Goal: Task Accomplishment & Management: Complete application form

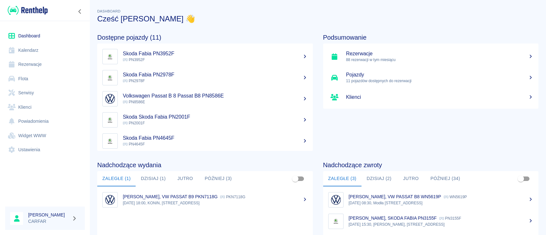
click at [152, 182] on button "Dzisiaj (1)" at bounding box center [153, 178] width 35 height 15
click at [159, 202] on p "13:30, KONIN, [STREET_ADDRESS]" at bounding box center [215, 203] width 185 height 6
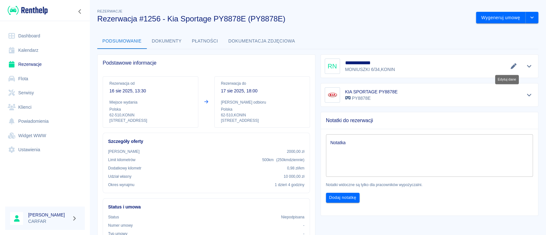
click at [511, 64] on icon "Edytuj dane" at bounding box center [514, 66] width 6 height 6
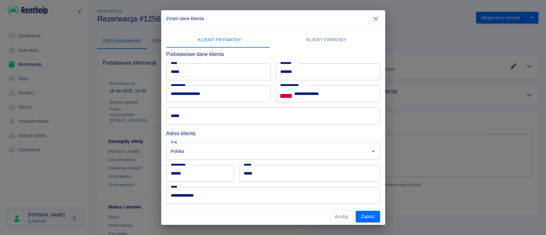
click at [229, 118] on input "*****" at bounding box center [273, 115] width 214 height 17
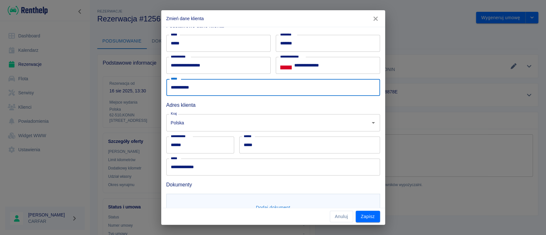
scroll to position [53, 0]
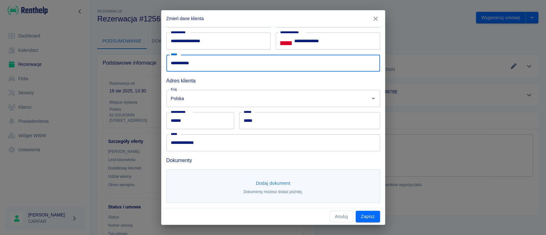
type input "**********"
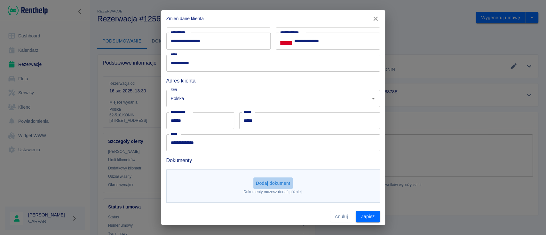
click at [266, 187] on button "Dodaj dokument" at bounding box center [273, 184] width 40 height 12
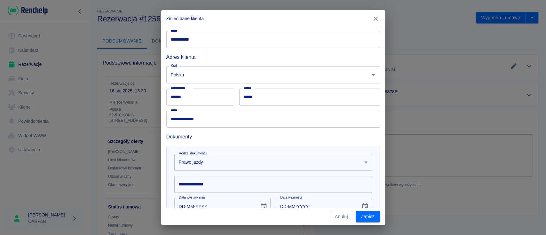
scroll to position [138, 0]
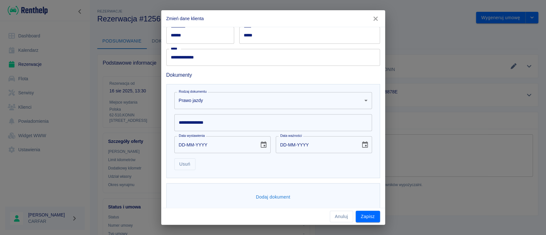
click at [252, 114] on input "**********" at bounding box center [273, 122] width 198 height 17
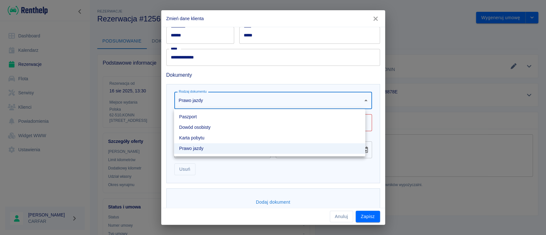
click at [224, 94] on body "Używamy plików Cookies, by zapewnić Ci najlepsze możliwe doświadczenie. Aby dow…" at bounding box center [273, 117] width 546 height 235
click at [236, 82] on div at bounding box center [273, 117] width 546 height 235
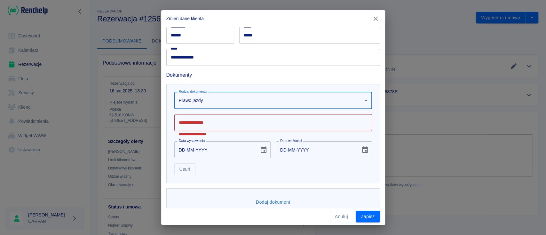
click at [197, 122] on input "**********" at bounding box center [273, 122] width 198 height 17
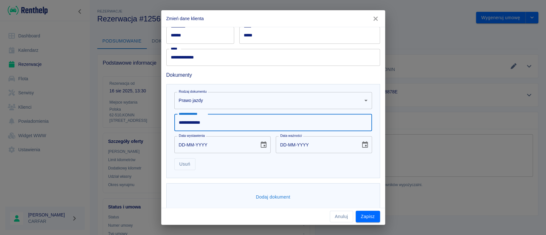
type input "**********"
click at [261, 145] on icon "Choose date" at bounding box center [264, 144] width 6 height 6
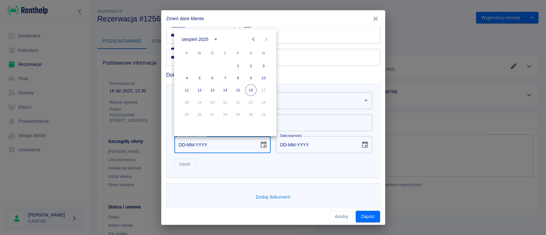
click at [204, 37] on div "sierpień 2025" at bounding box center [195, 39] width 27 height 7
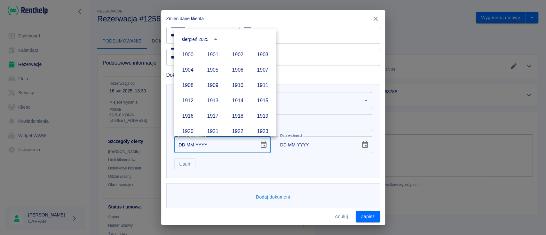
scroll to position [439, 0]
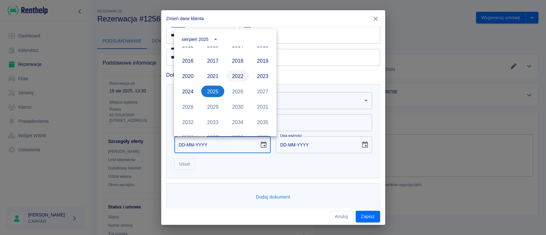
click at [232, 75] on button "2022" at bounding box center [237, 76] width 23 height 12
type input "[DATE]"
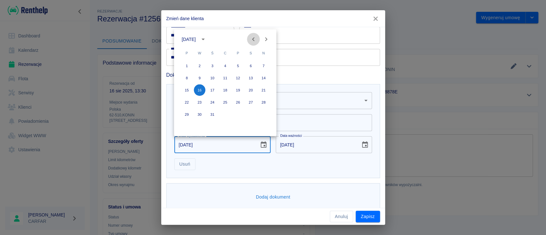
click at [251, 40] on icon "Previous month" at bounding box center [254, 40] width 8 height 8
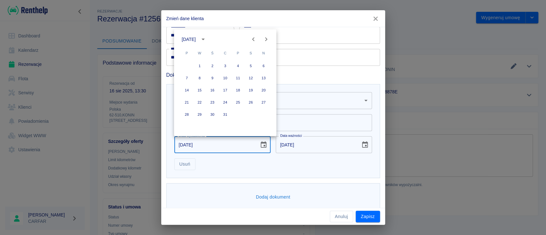
click at [215, 72] on div "7 8 9 10 11 12 13" at bounding box center [225, 78] width 102 height 12
click at [214, 75] on button "9" at bounding box center [213, 78] width 12 height 12
type input "[DATE]"
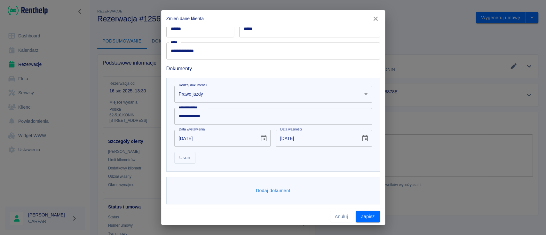
scroll to position [146, 0]
click at [262, 188] on button "Dodaj dokument" at bounding box center [273, 190] width 40 height 12
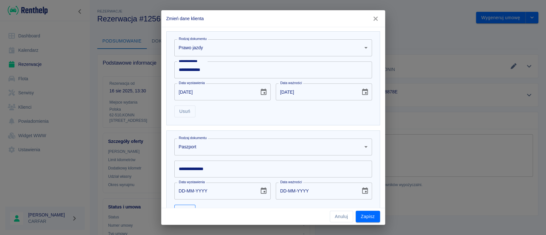
scroll to position [245, 0]
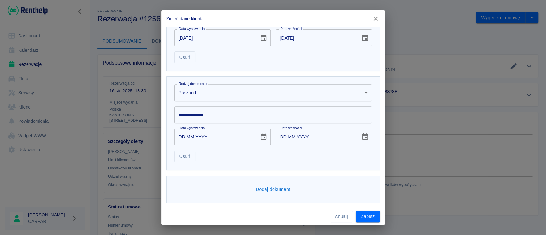
click at [225, 94] on body "Używamy plików Cookies, by zapewnić Ci najlepsze możliwe doświadczenie. Aby dow…" at bounding box center [273, 117] width 546 height 235
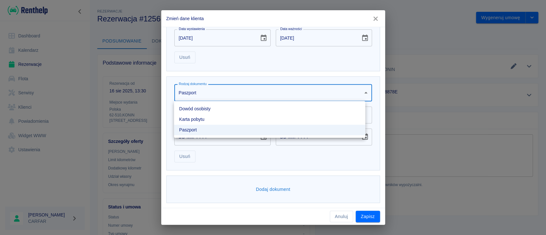
click at [217, 108] on li "Dowód osobisty" at bounding box center [269, 109] width 191 height 11
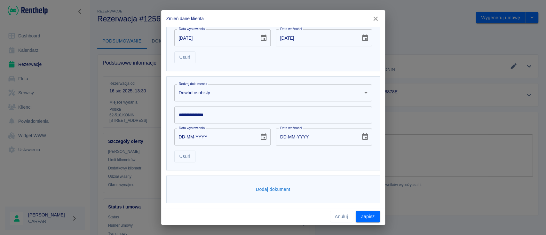
click at [218, 116] on input "**********" at bounding box center [273, 115] width 198 height 17
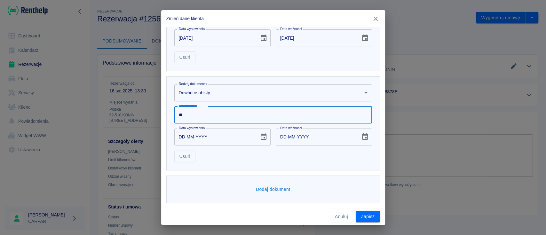
type input "*"
type input "*********"
click at [260, 133] on icon "Choose date" at bounding box center [264, 137] width 8 height 8
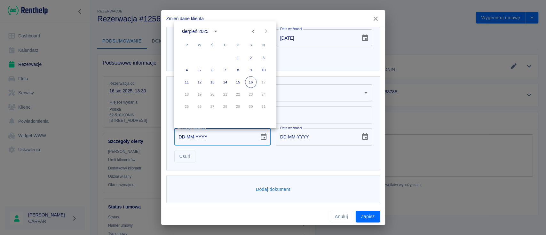
click at [255, 32] on icon "Previous month" at bounding box center [254, 32] width 8 height 8
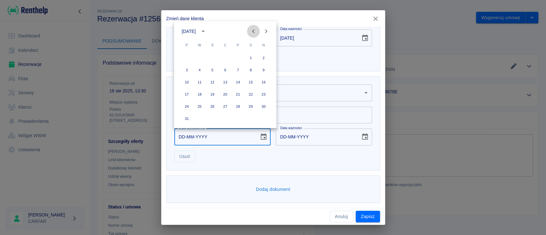
click at [255, 32] on icon "Previous month" at bounding box center [254, 32] width 8 height 8
click at [200, 93] on button "21" at bounding box center [200, 95] width 12 height 12
type input "[DATE]"
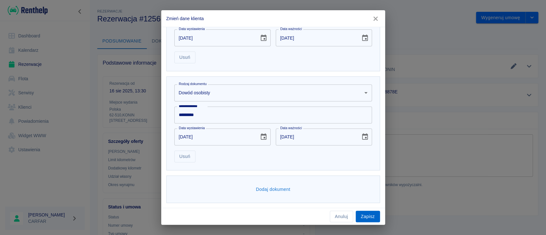
click at [370, 216] on button "Zapisz" at bounding box center [368, 217] width 24 height 12
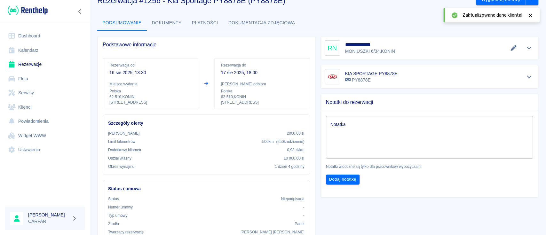
scroll to position [0, 0]
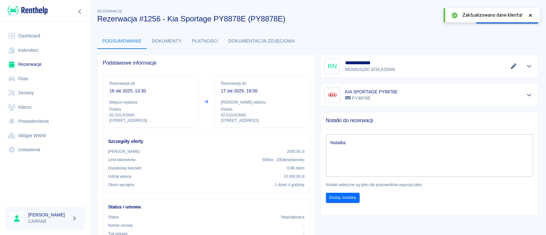
click at [532, 15] on icon at bounding box center [531, 15] width 6 height 4
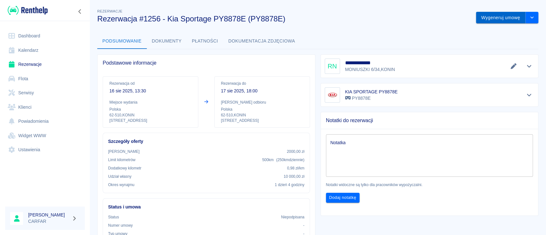
click at [508, 21] on button "Wygeneruj umowę" at bounding box center [501, 18] width 50 height 12
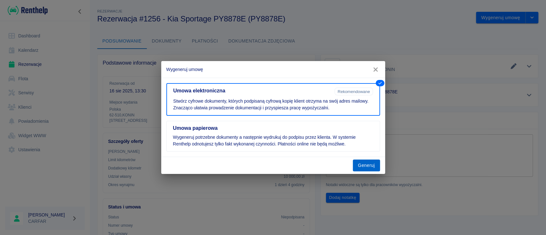
click at [363, 160] on button "Generuj" at bounding box center [366, 166] width 27 height 12
